Goal: Transaction & Acquisition: Purchase product/service

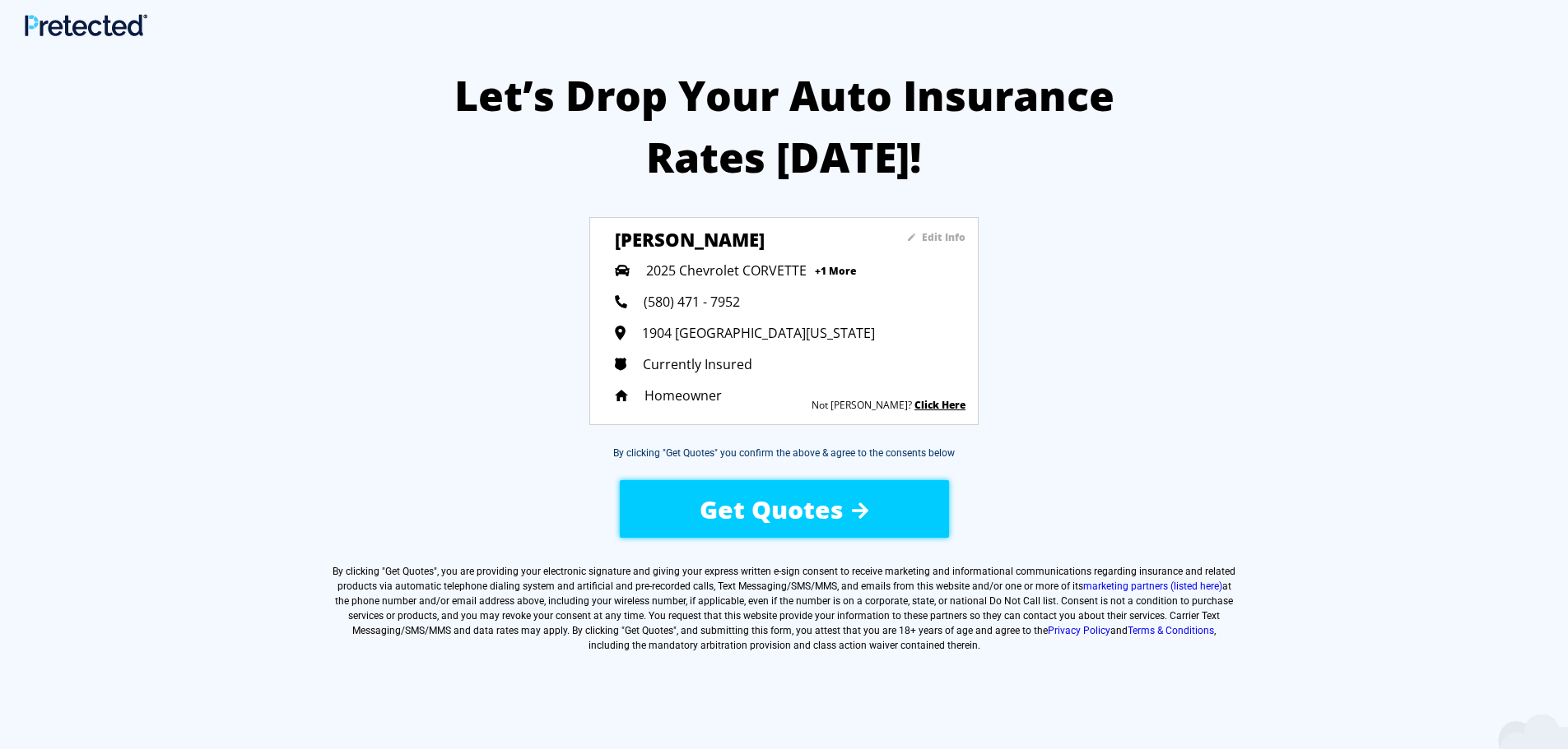
click at [771, 505] on span "Get Quotes" at bounding box center [771, 509] width 144 height 34
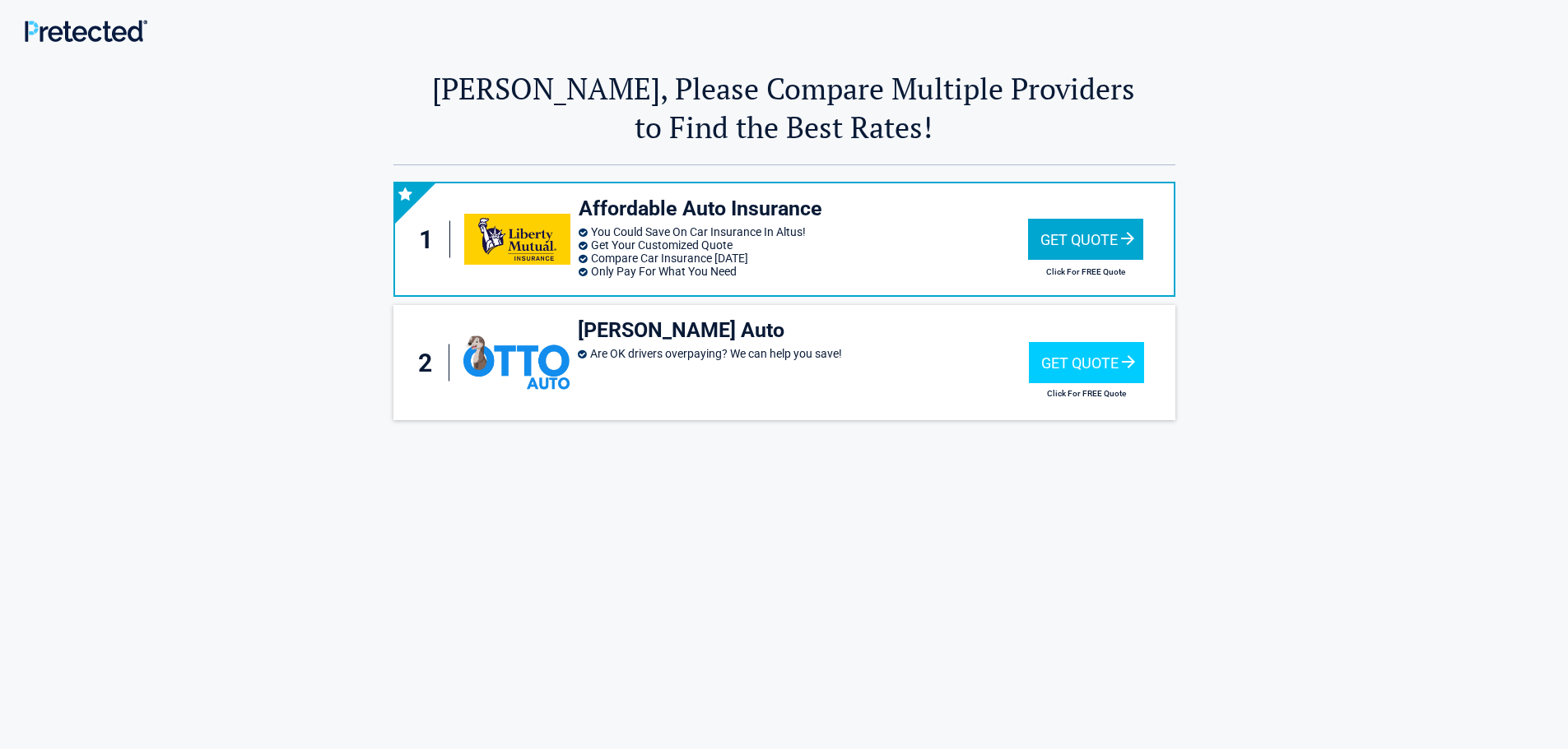
click at [1069, 239] on div "Get Quote" at bounding box center [1085, 239] width 116 height 41
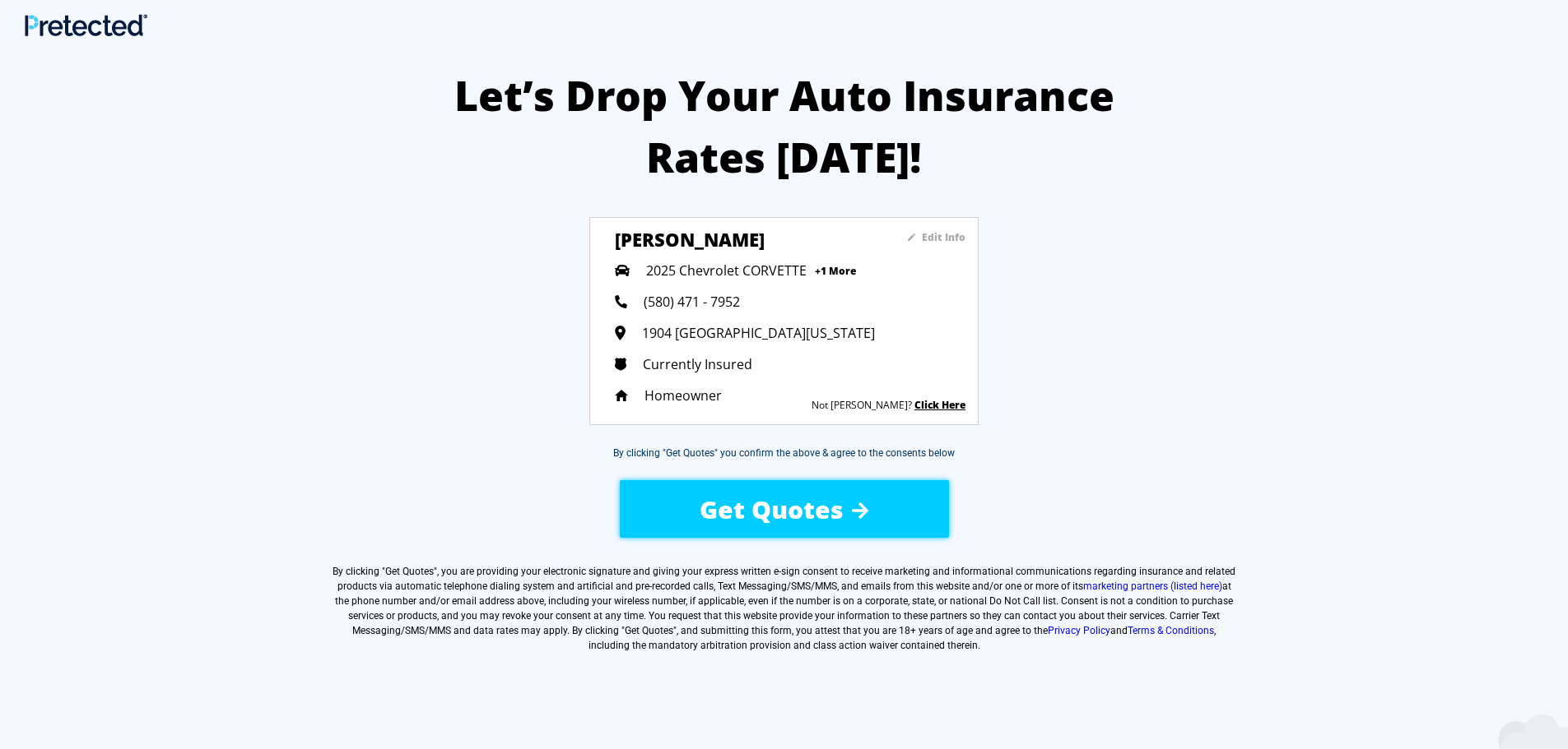
click at [938, 230] on sapn "Edit Info" at bounding box center [943, 237] width 43 height 14
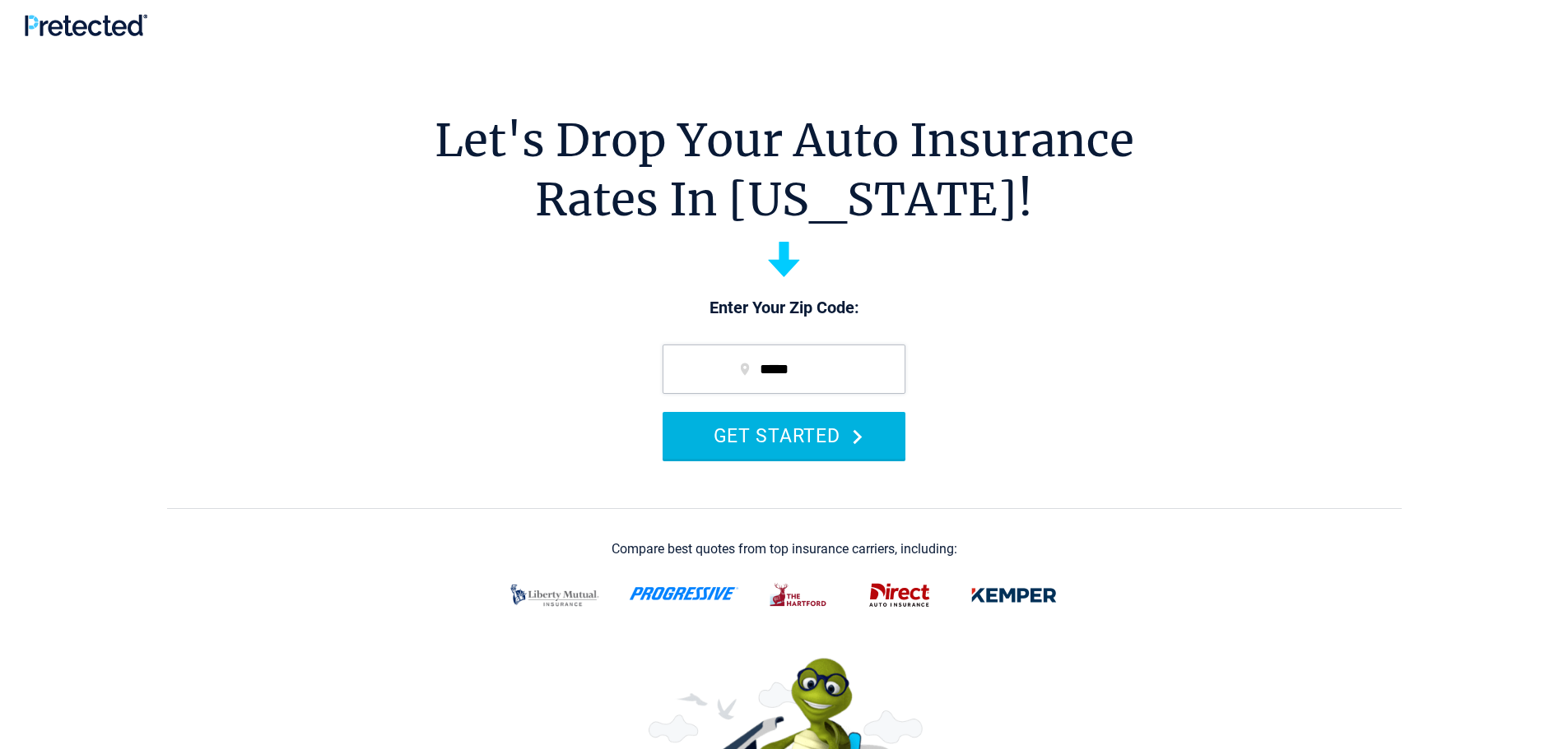
click at [845, 454] on button "GET STARTED" at bounding box center [784, 435] width 243 height 47
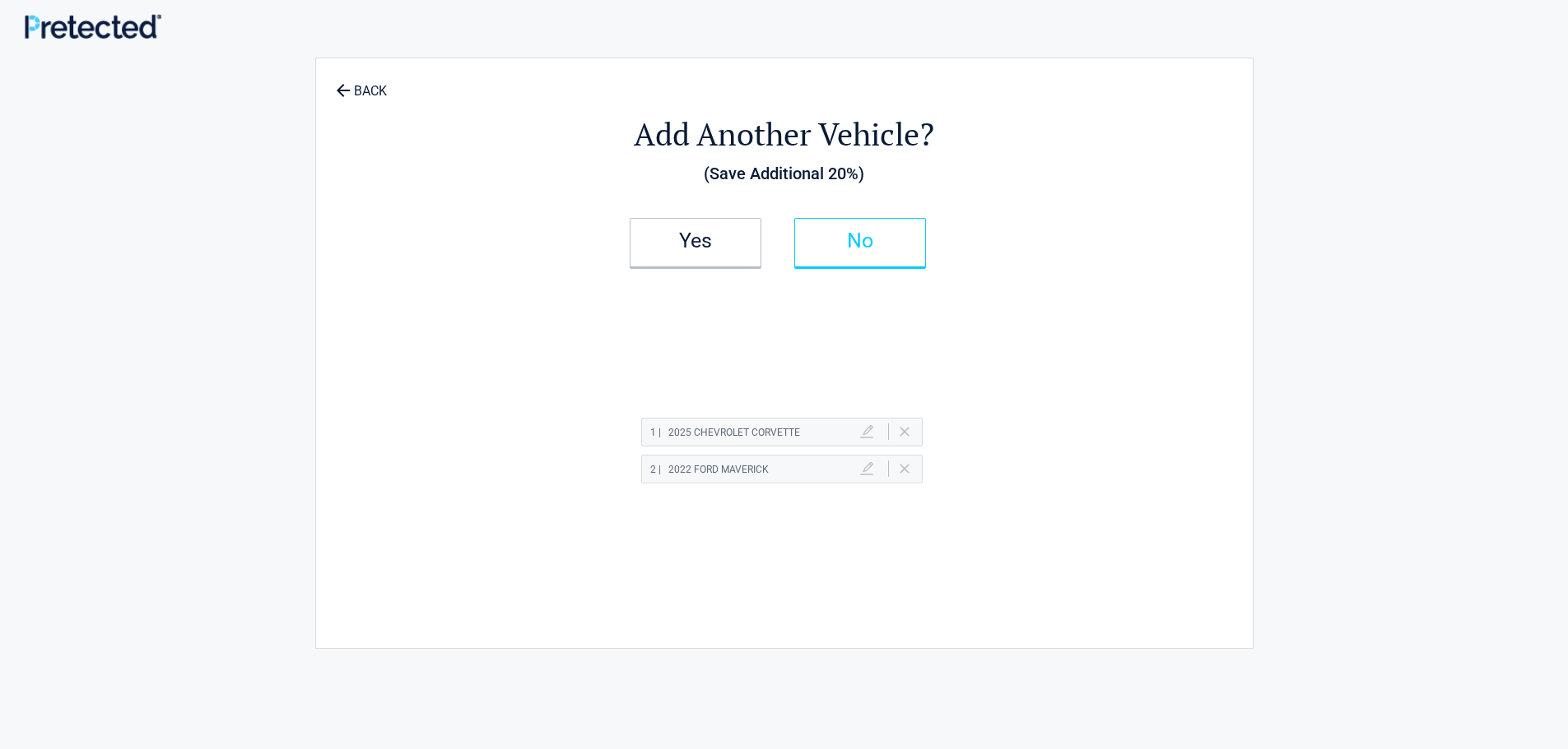
click at [876, 232] on link "No" at bounding box center [859, 242] width 132 height 49
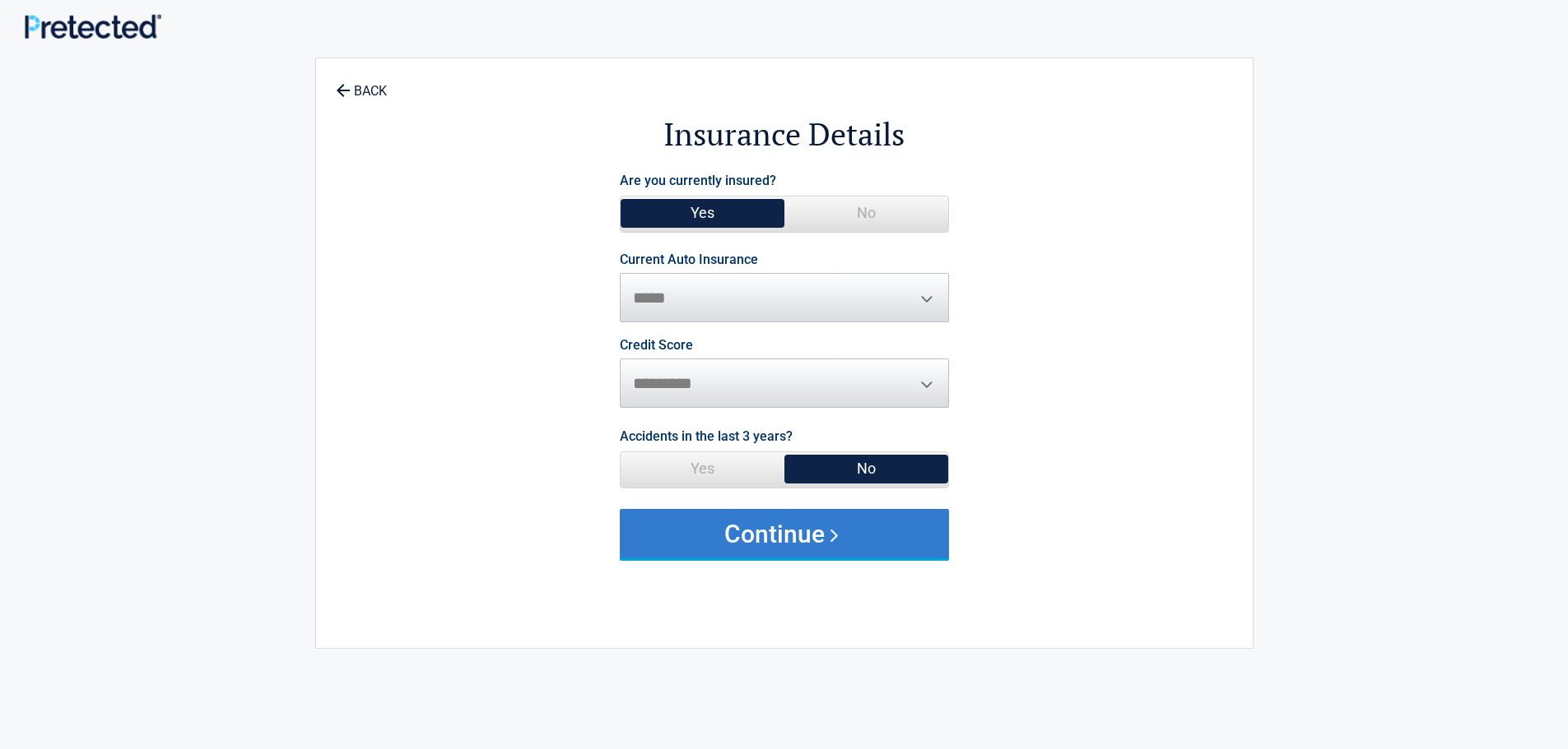
click at [781, 529] on button "Continue" at bounding box center [784, 533] width 329 height 49
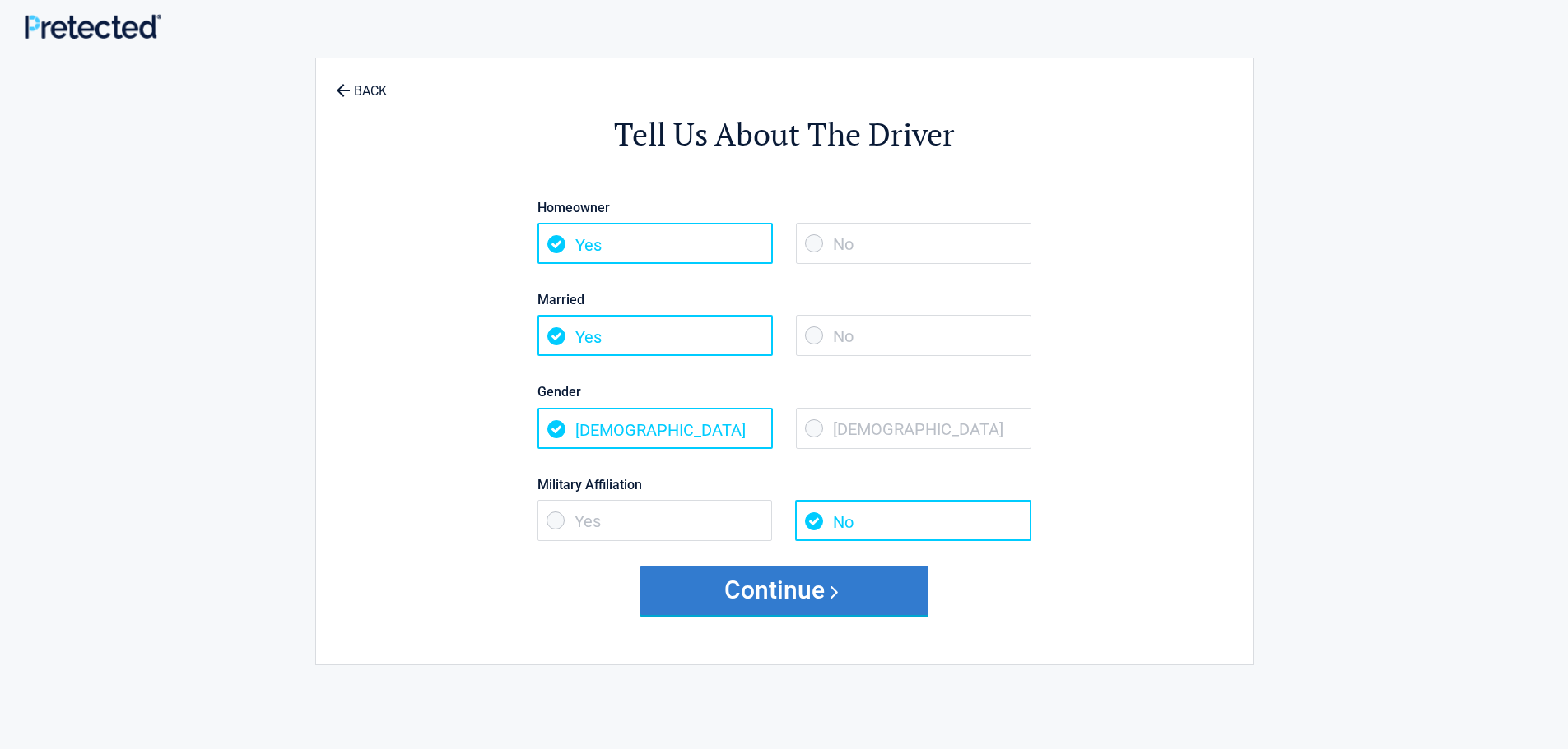
click at [789, 584] on button "Continue" at bounding box center [784, 590] width 288 height 49
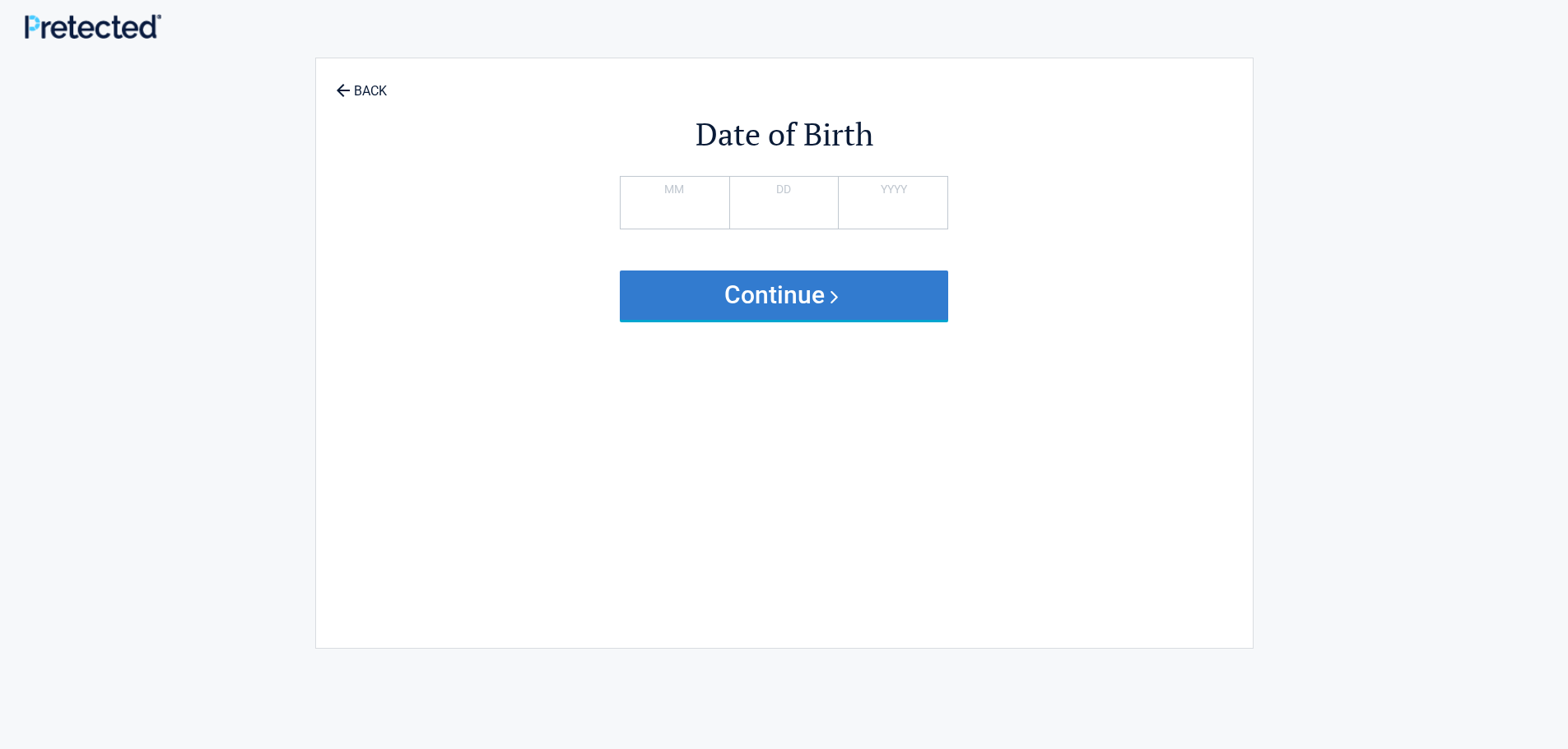
click at [811, 298] on button "Continue" at bounding box center [784, 295] width 329 height 49
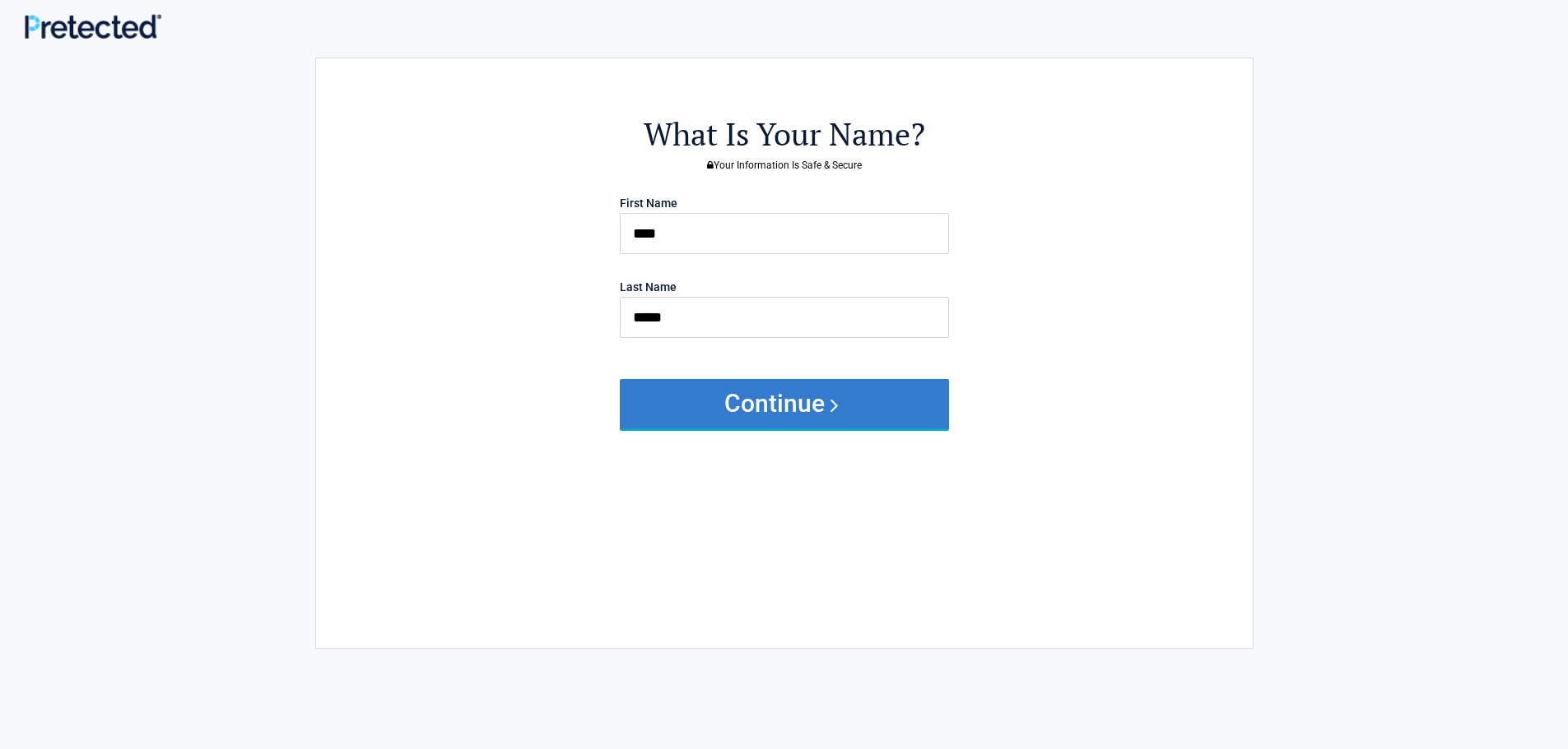
click at [785, 418] on button "Continue" at bounding box center [784, 403] width 329 height 49
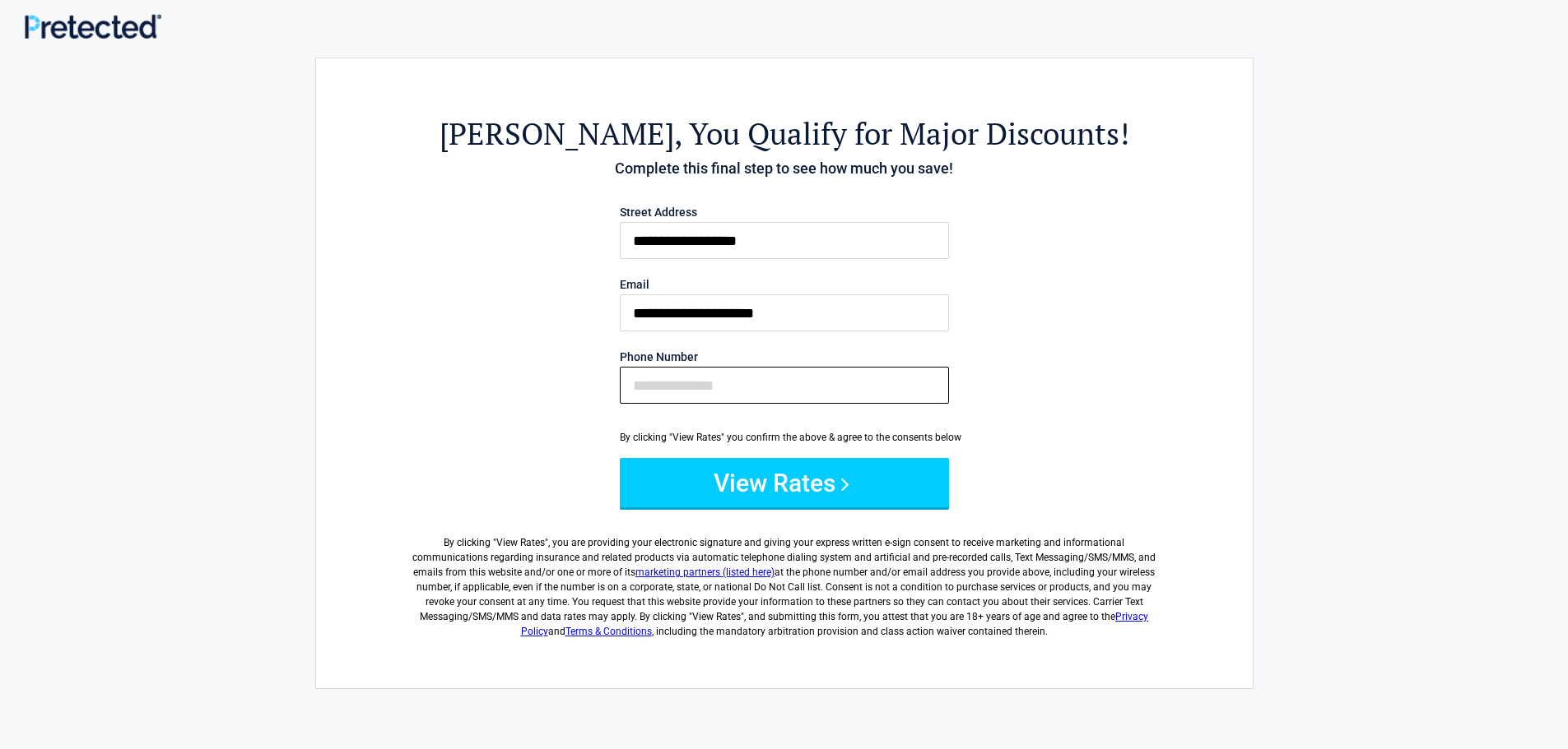
click at [686, 380] on input "Phone Number" at bounding box center [784, 385] width 329 height 37
type input "**********"
click at [762, 472] on button "View Rates" at bounding box center [784, 482] width 329 height 49
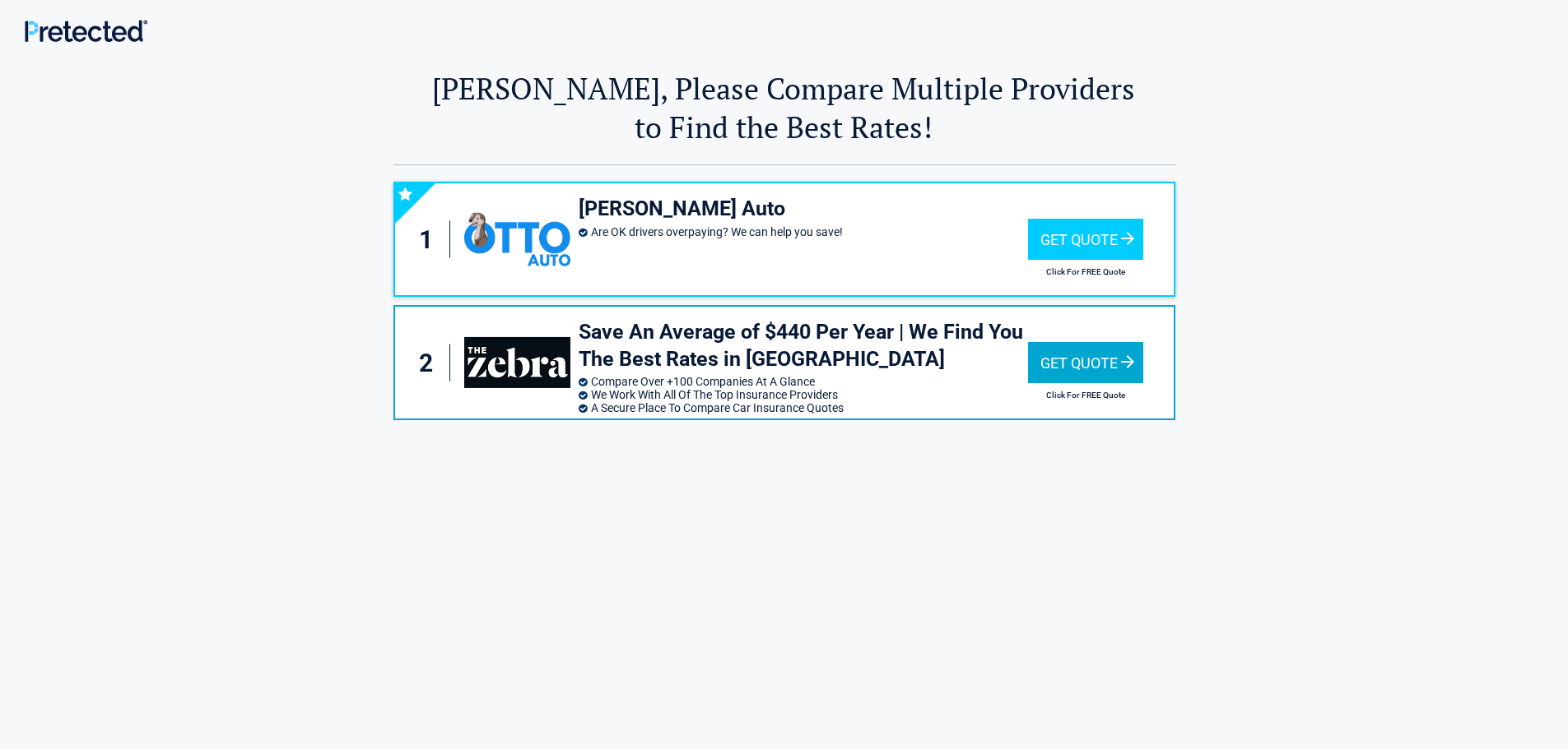
click at [1068, 363] on div "Get Quote" at bounding box center [1085, 362] width 116 height 41
